Goal: Transaction & Acquisition: Purchase product/service

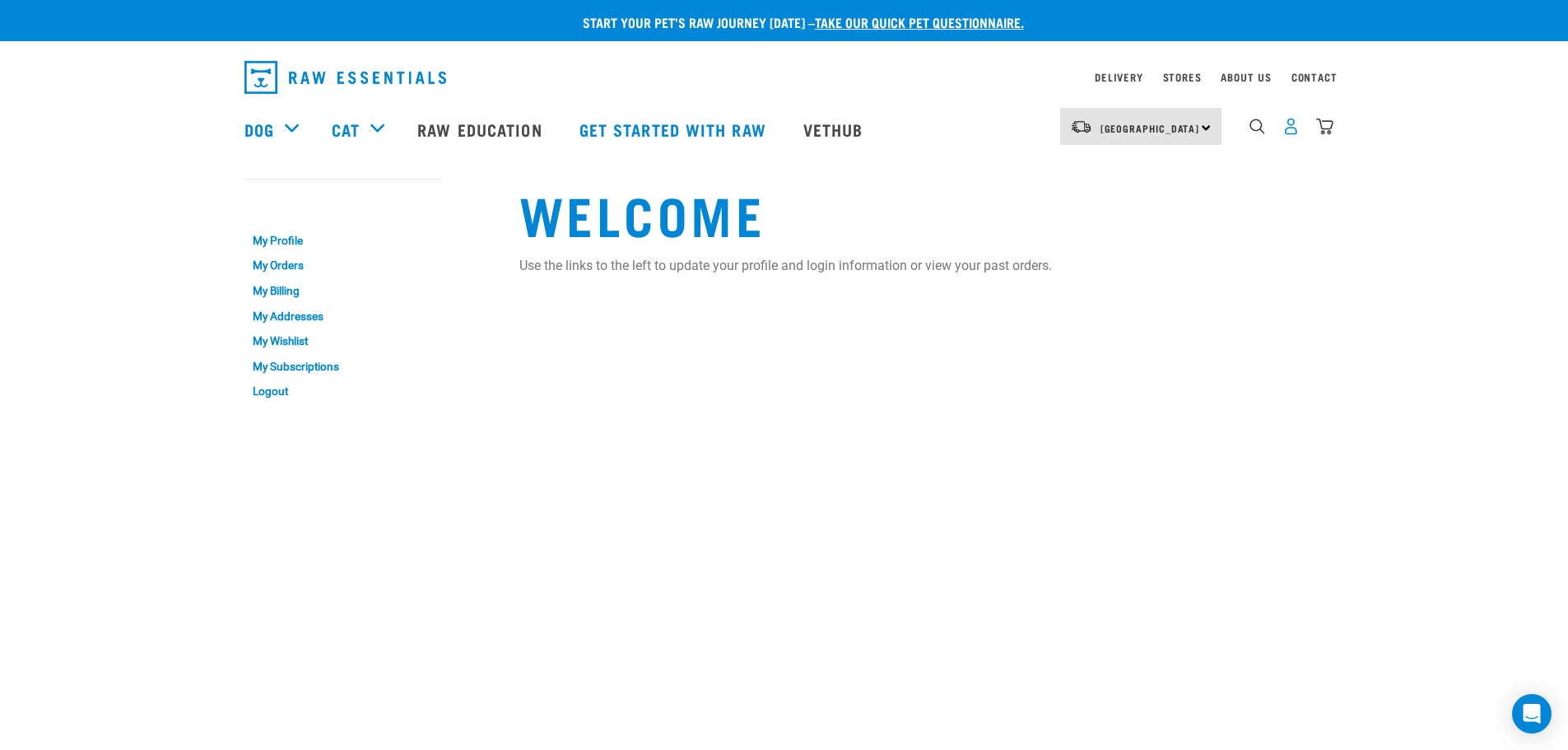
click at [1287, 129] on img "dropdown navigation" at bounding box center [1290, 126] width 17 height 17
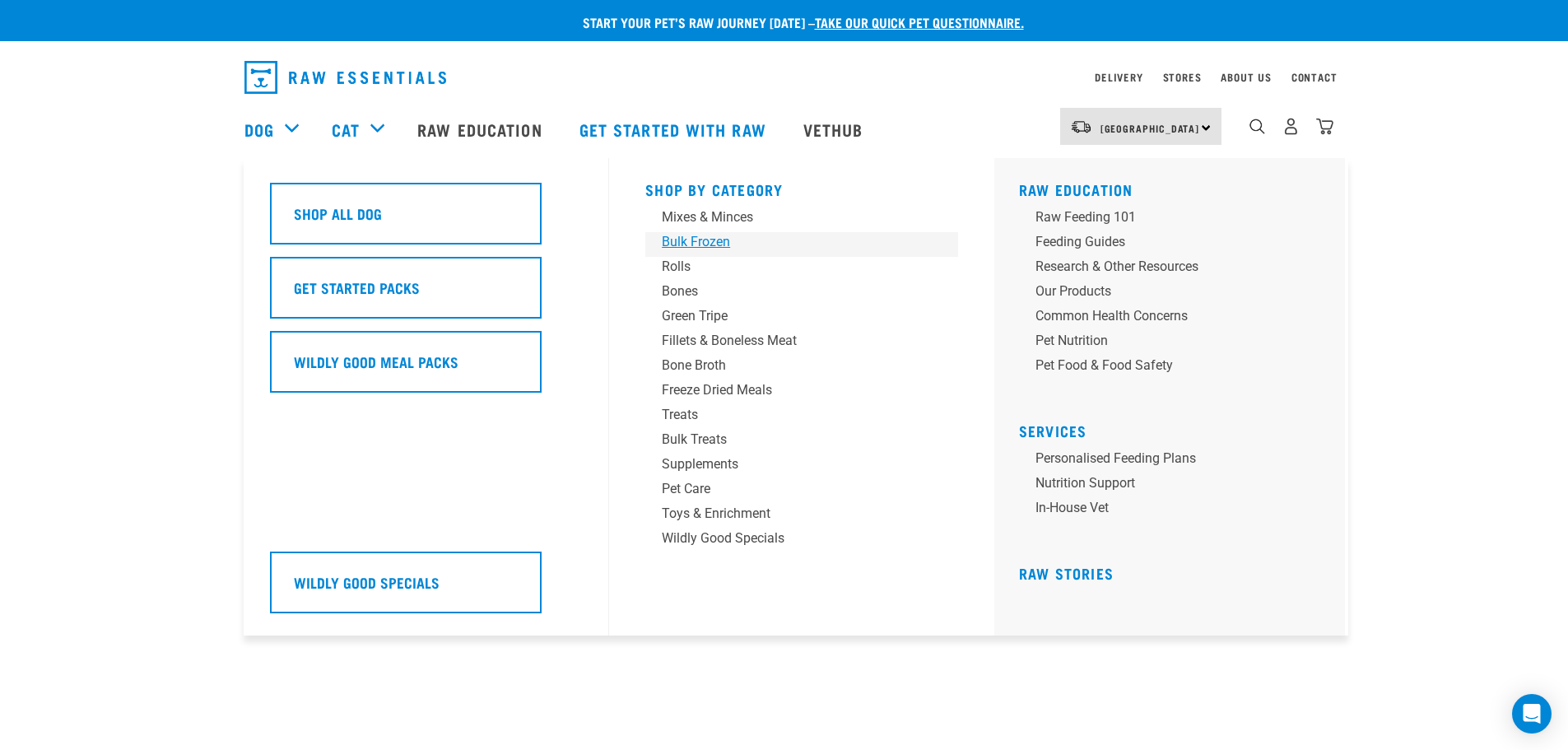
click at [703, 247] on div "Bulk Frozen" at bounding box center [790, 242] width 257 height 20
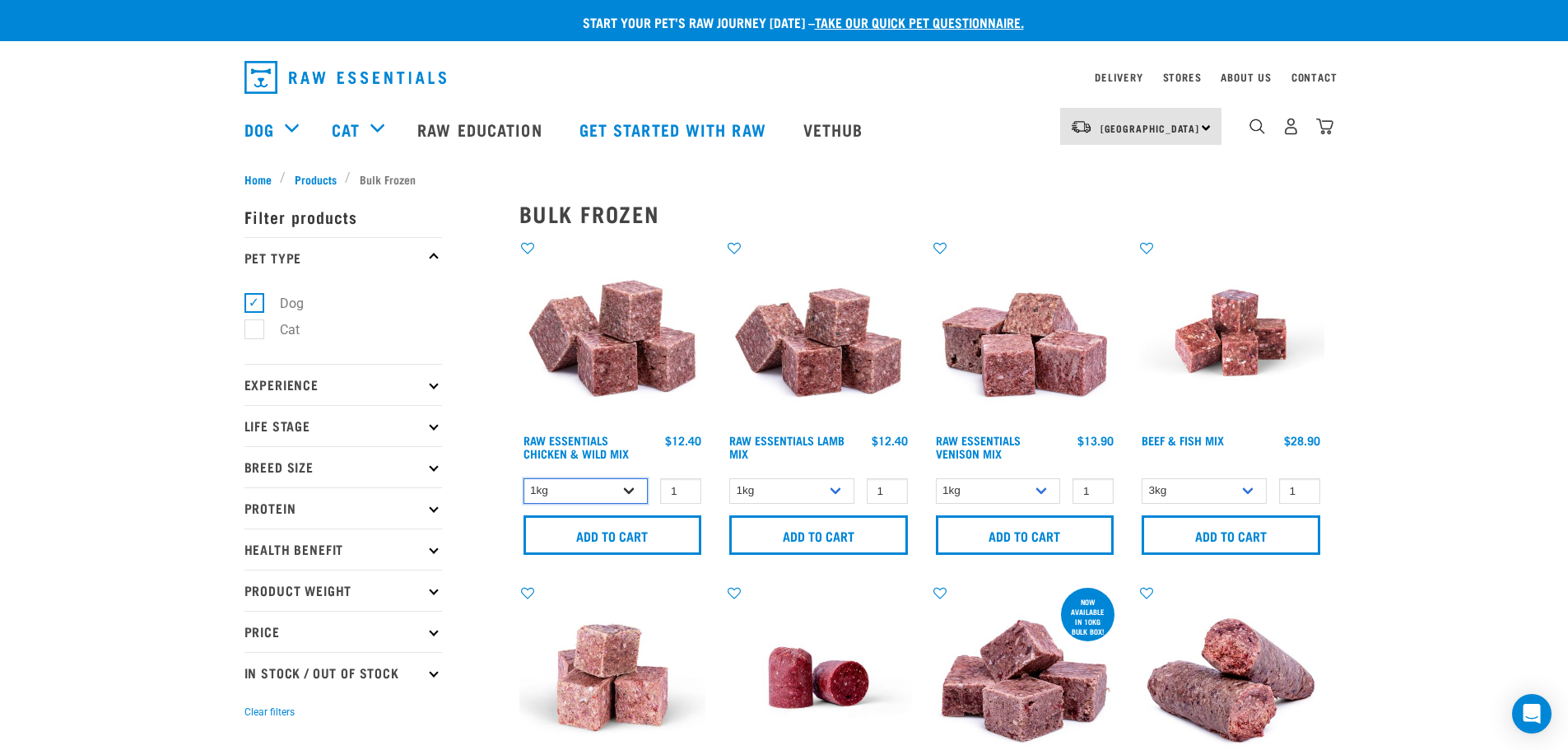
click at [626, 489] on select "1kg 3kg Bulk (10kg)" at bounding box center [587, 491] width 125 height 25
select select "14881"
click at [524, 479] on select "1kg 3kg Bulk (10kg)" at bounding box center [587, 491] width 125 height 25
click at [612, 538] on input "Add to cart" at bounding box center [613, 536] width 179 height 40
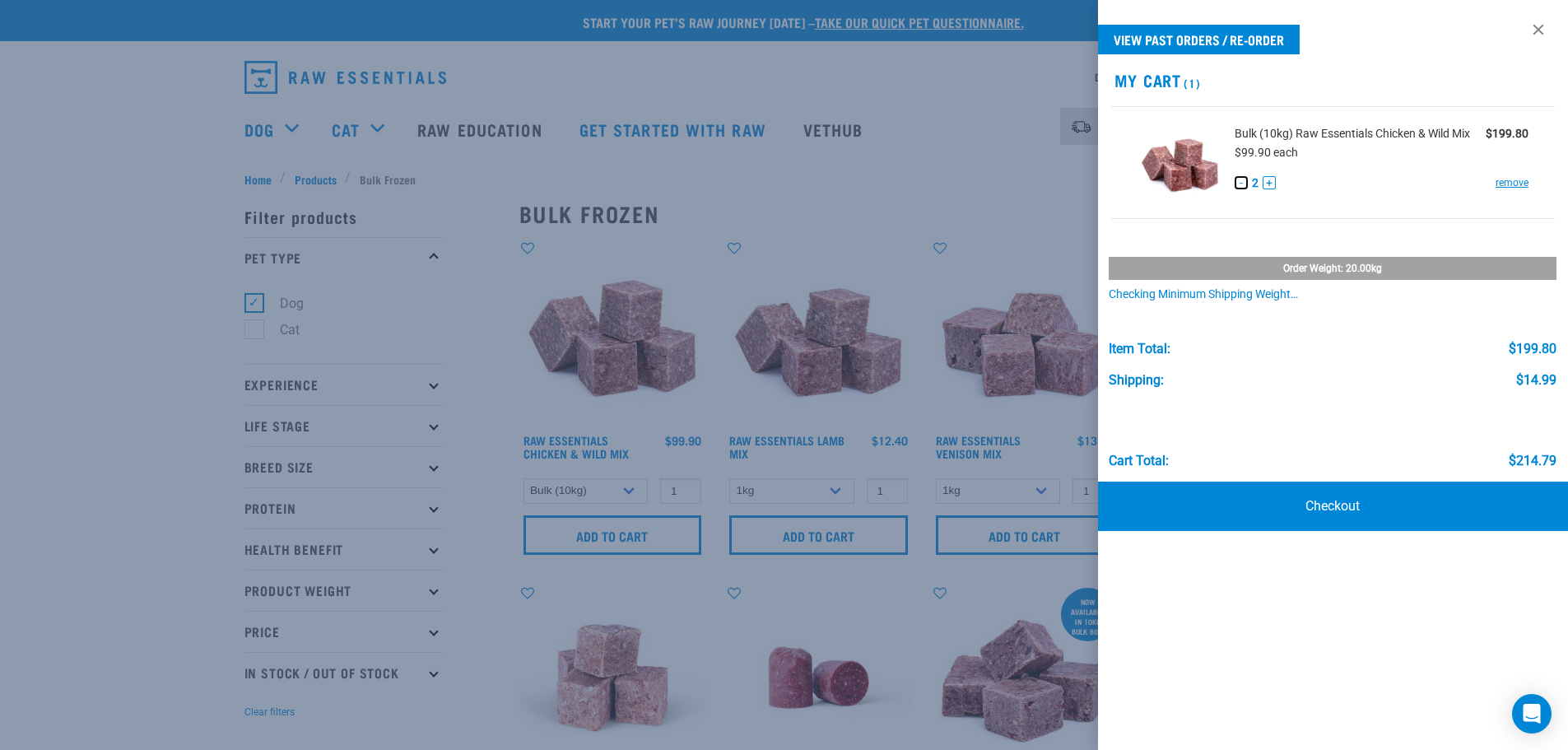
click at [1244, 186] on button "-" at bounding box center [1241, 183] width 14 height 14
click at [1327, 503] on div "View past orders / re-order My Cart 1 Bulk (10kg) Raw Essentials Chicken & Wild…" at bounding box center [1333, 375] width 471 height 750
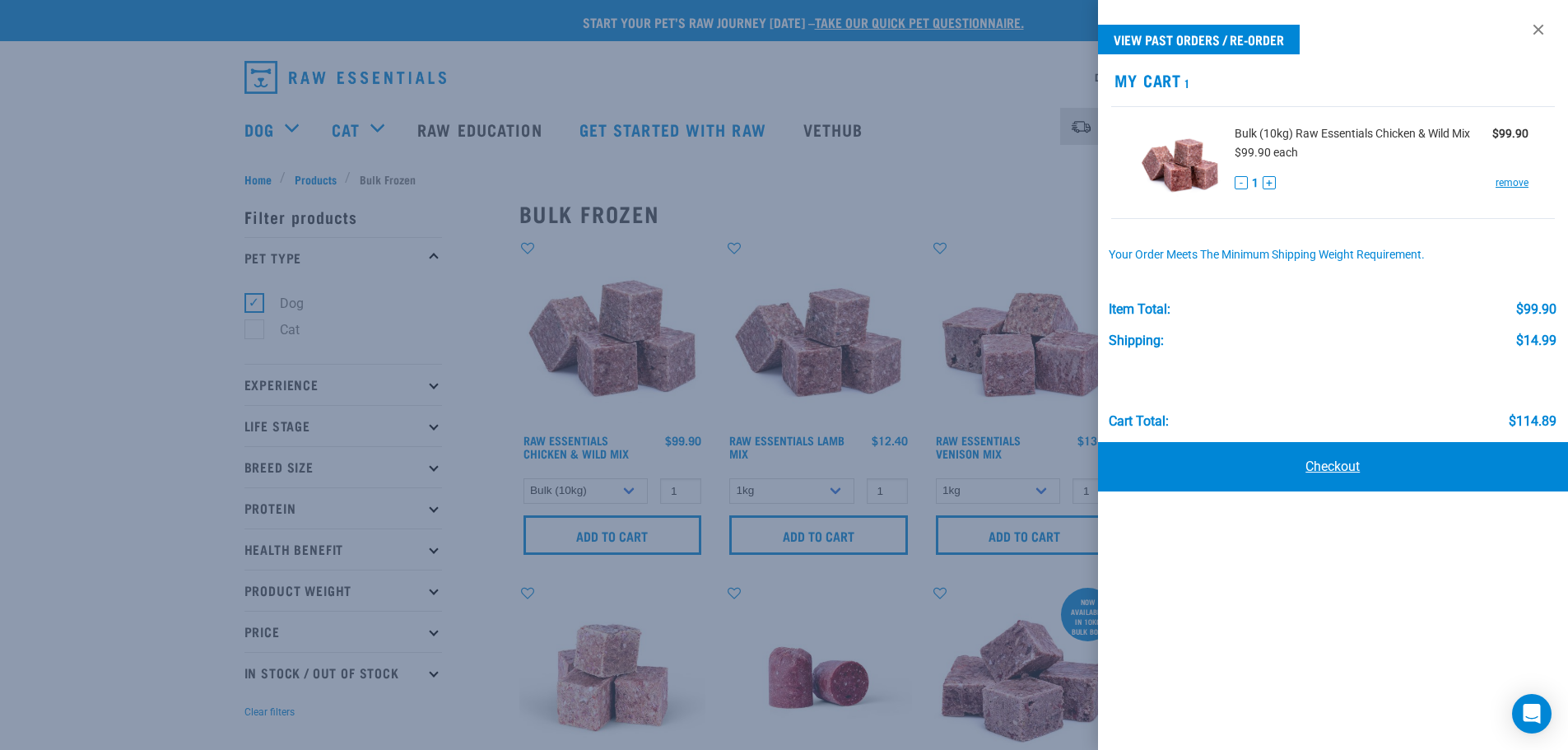
click at [1338, 471] on link "Checkout" at bounding box center [1333, 467] width 471 height 49
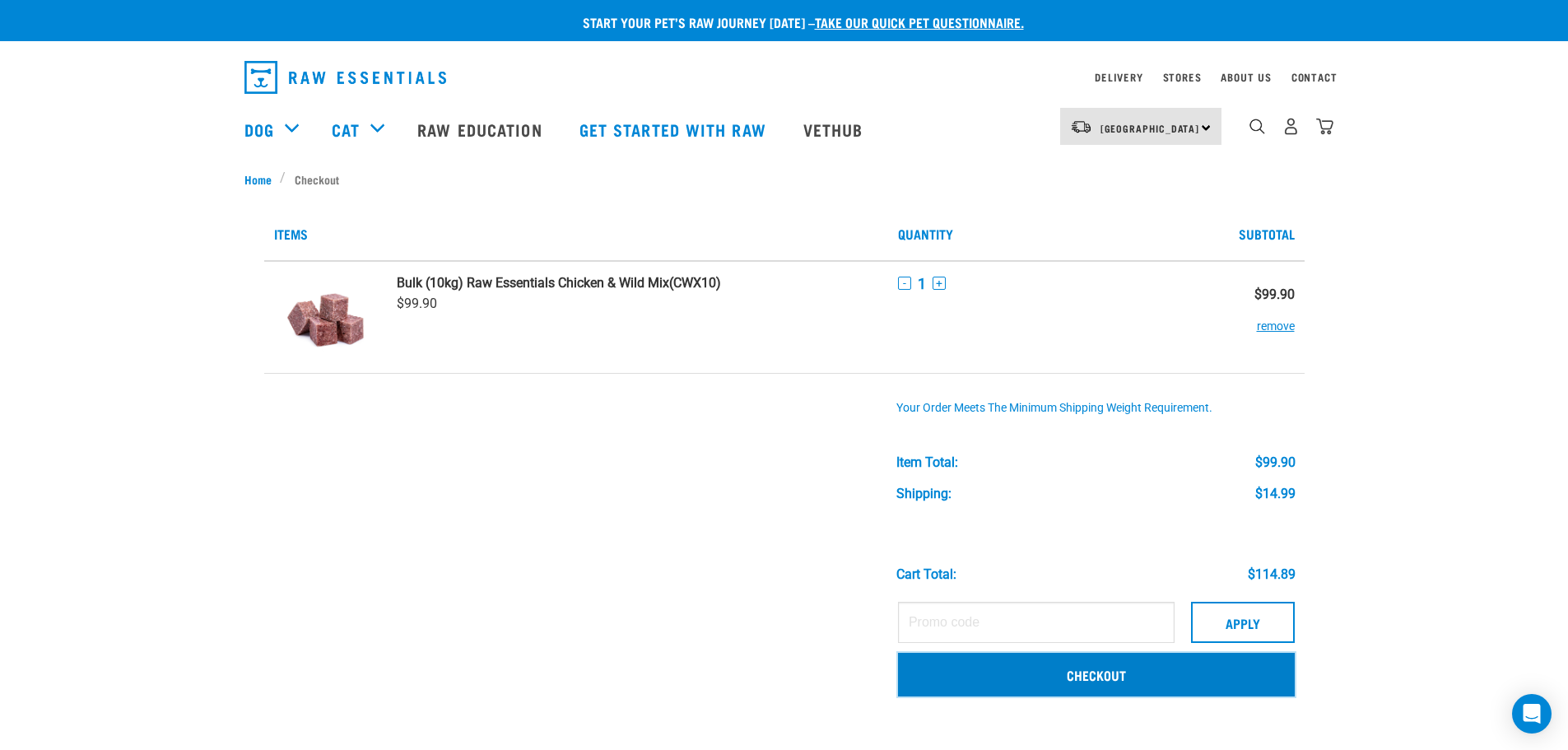
click at [1128, 671] on link "Checkout" at bounding box center [1096, 674] width 397 height 43
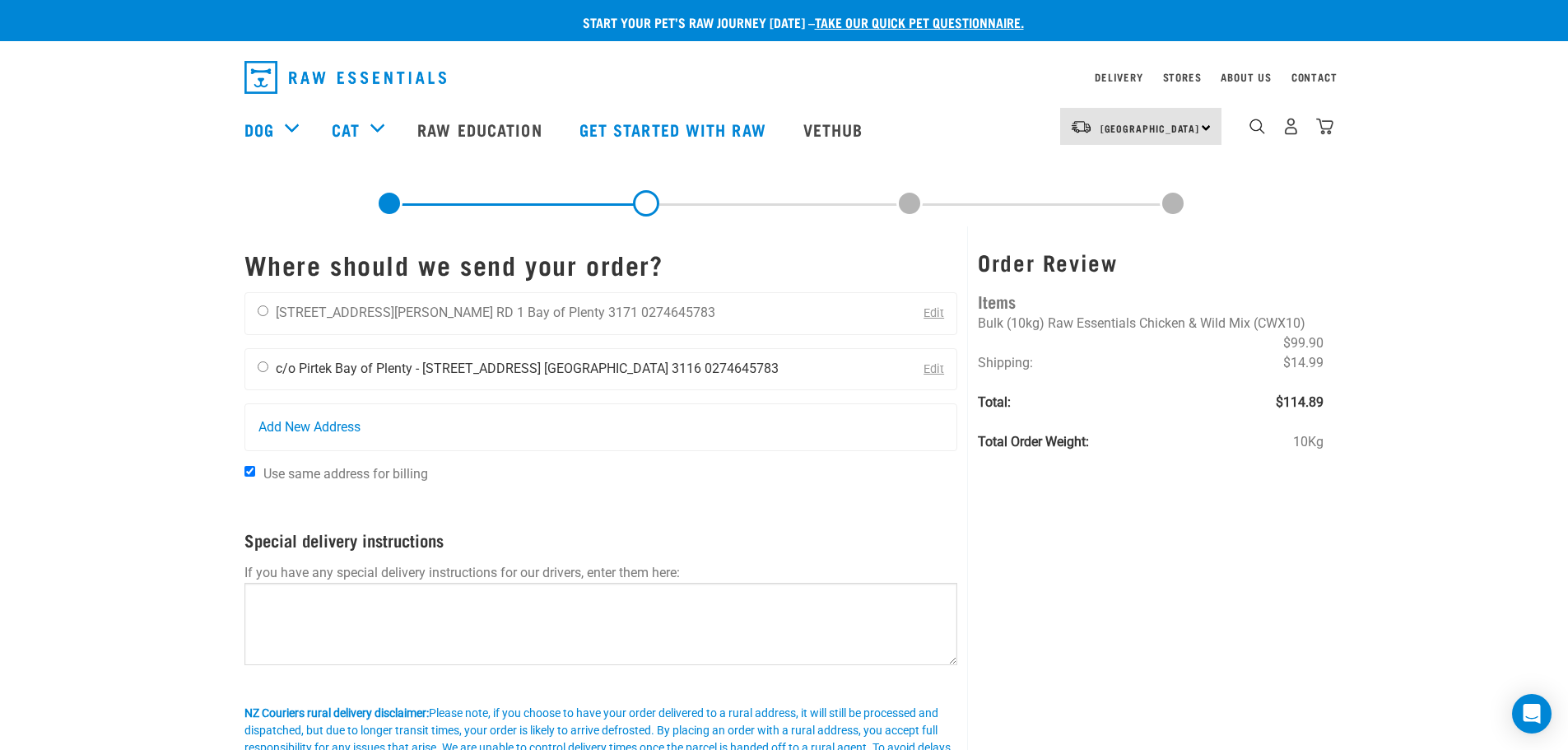
click at [264, 367] on input "radio" at bounding box center [263, 367] width 11 height 11
radio input "true"
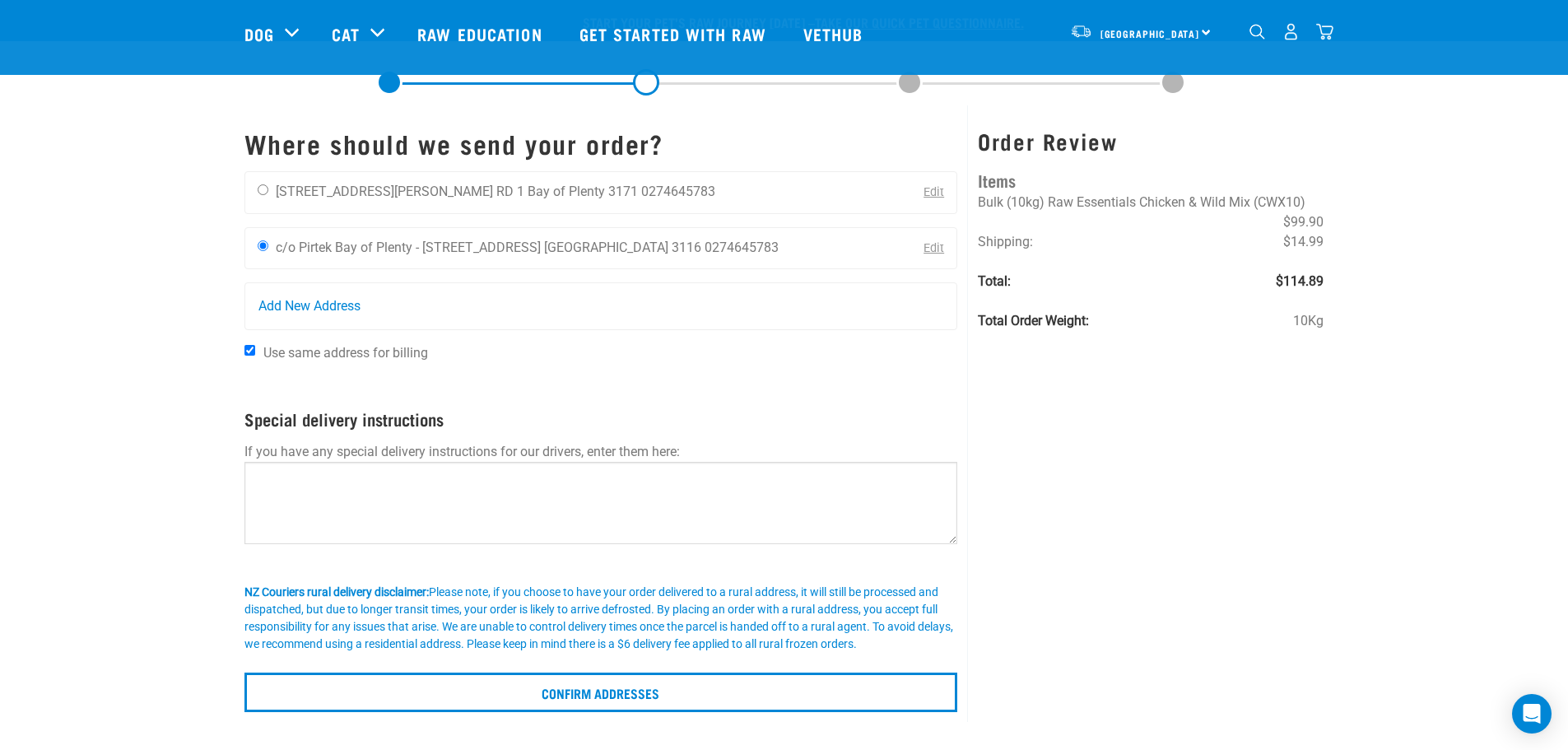
scroll to position [302, 0]
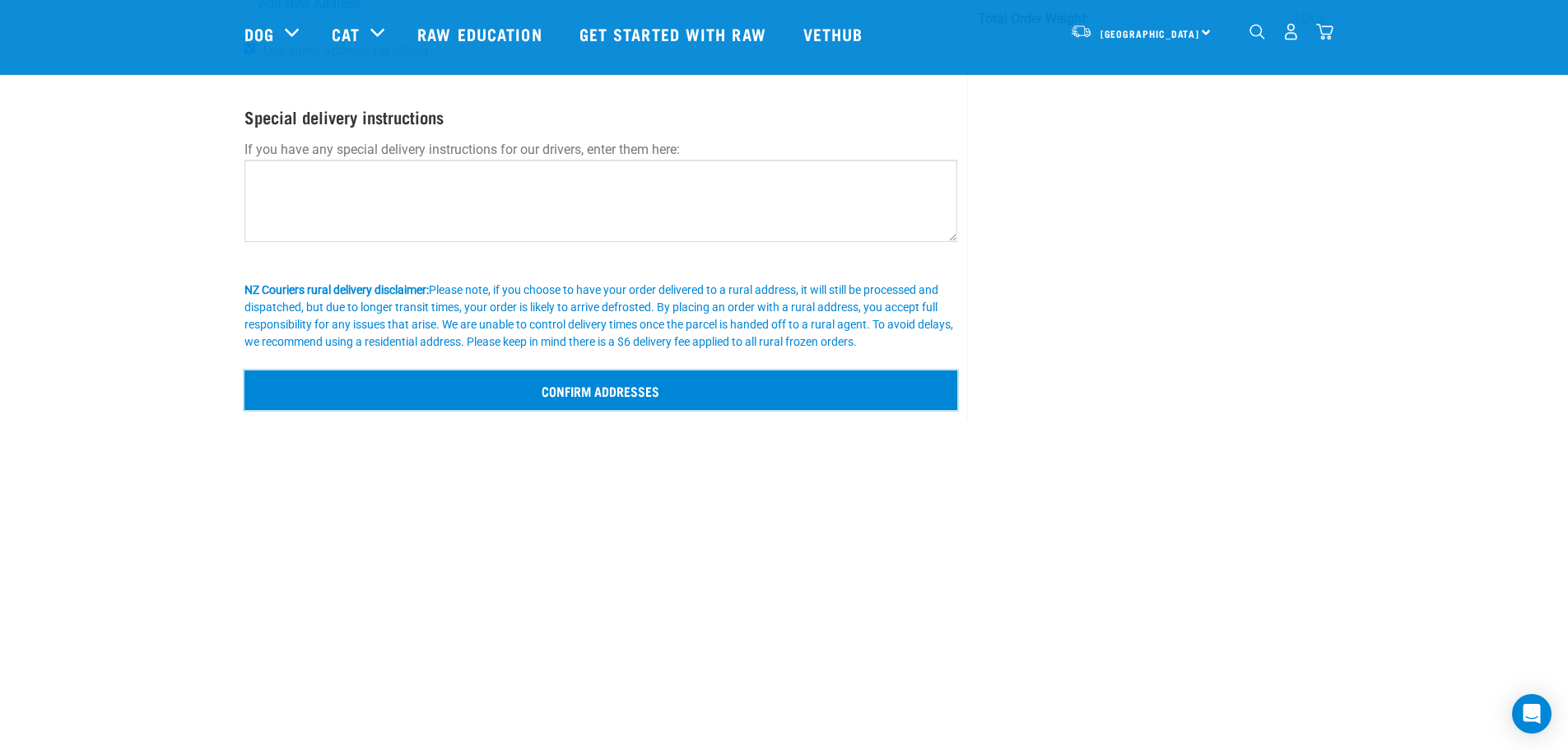
click at [643, 385] on input "Confirm addresses" at bounding box center [601, 390] width 714 height 40
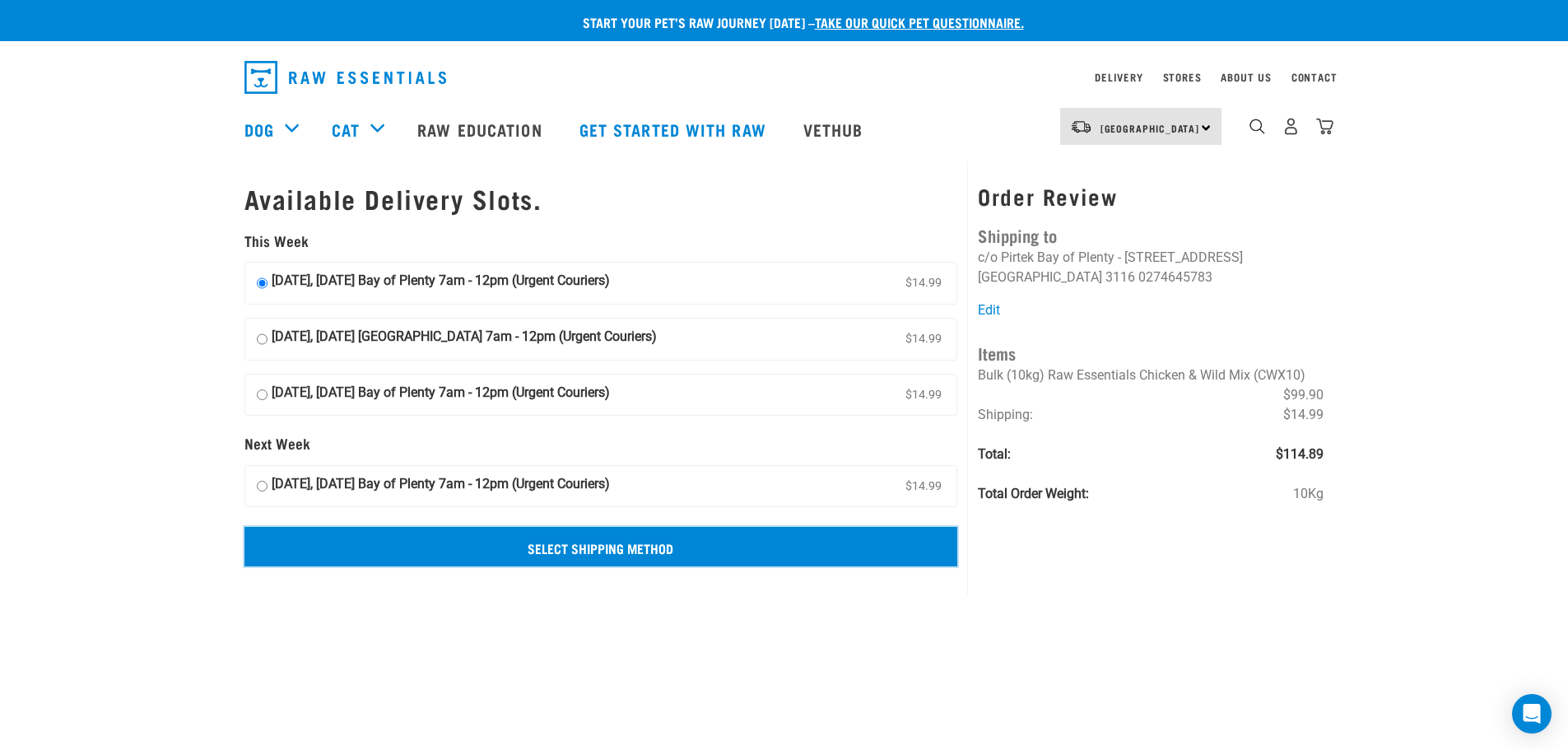
click at [579, 542] on input "Select Shipping Method" at bounding box center [601, 547] width 714 height 40
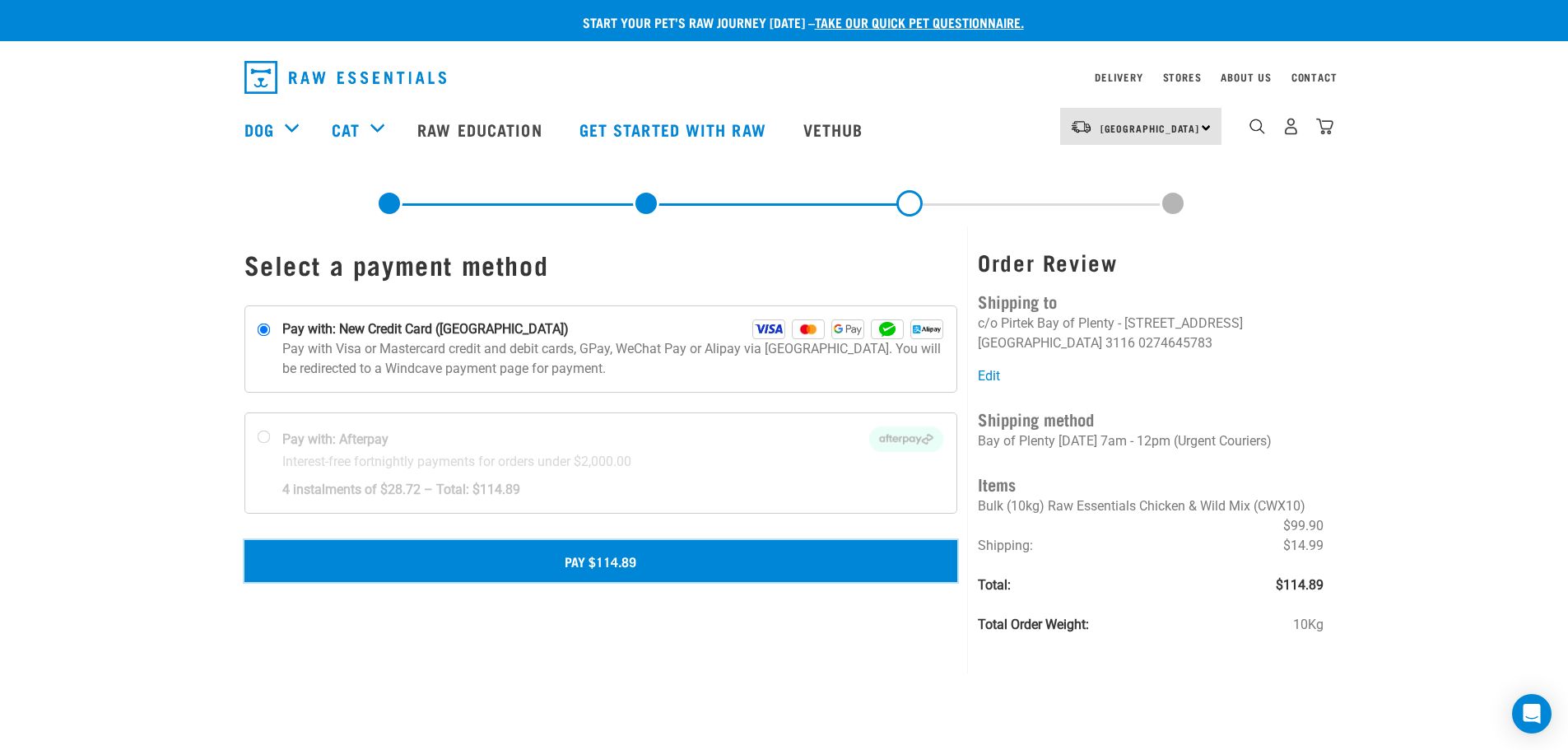
click at [616, 567] on button "Pay $114.89" at bounding box center [601, 560] width 714 height 41
